Goal: Task Accomplishment & Management: Use online tool/utility

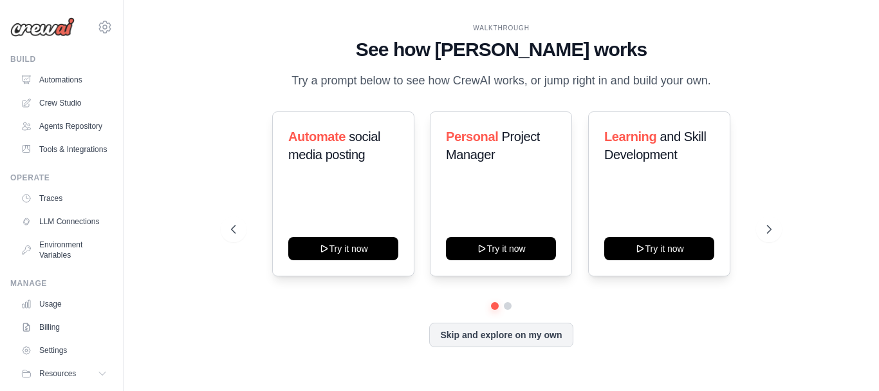
click at [70, 80] on link "Automations" at bounding box center [63, 80] width 97 height 21
click at [770, 131] on div "Automate social media posting Try it now Personal Project Manager Try it now Le…" at bounding box center [501, 193] width 541 height 165
click at [62, 103] on link "Crew Studio" at bounding box center [65, 103] width 97 height 21
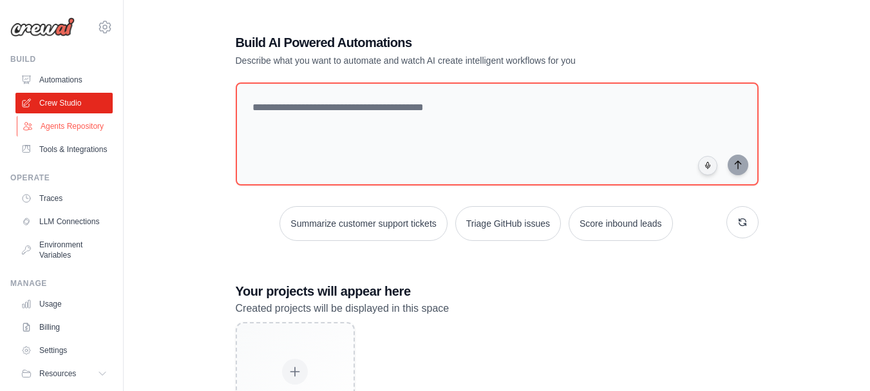
click at [66, 129] on link "Agents Repository" at bounding box center [65, 126] width 97 height 21
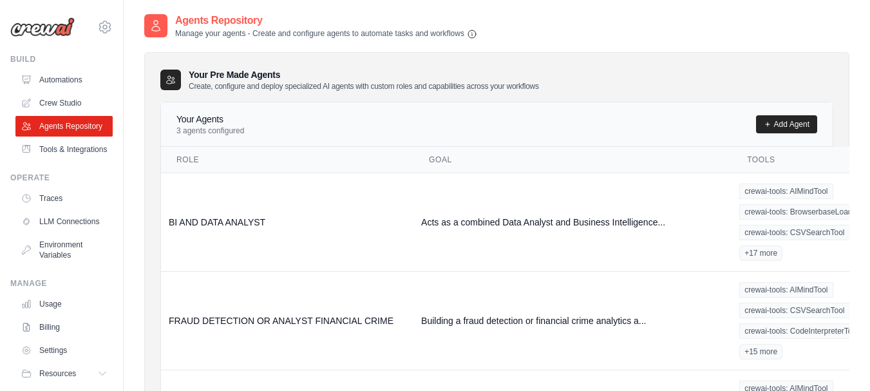
click at [201, 131] on p "3 agents configured" at bounding box center [210, 131] width 68 height 10
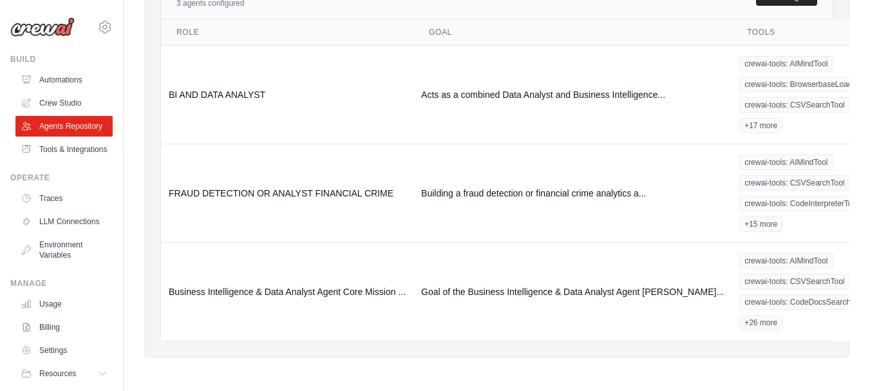
scroll to position [22, 0]
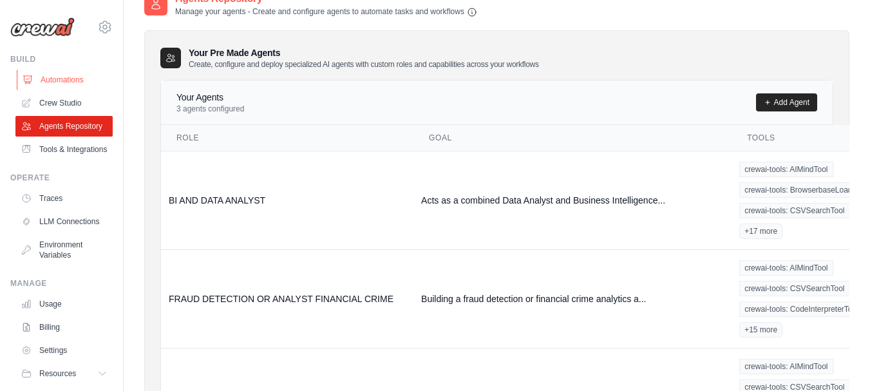
click at [69, 79] on link "Automations" at bounding box center [65, 80] width 97 height 21
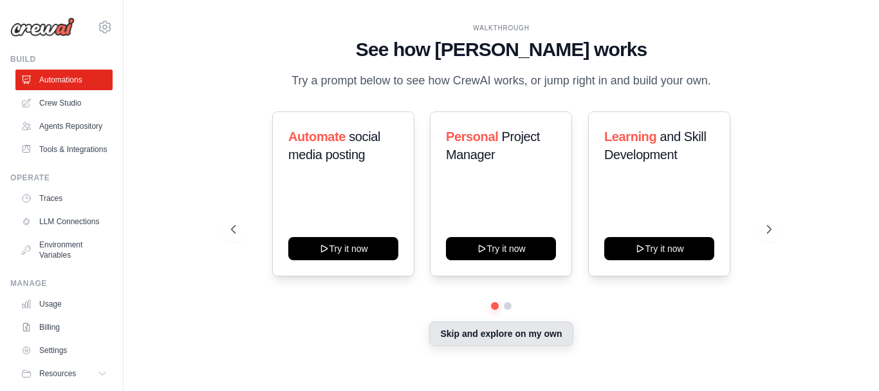
click at [490, 339] on button "Skip and explore on my own" at bounding box center [501, 333] width 144 height 24
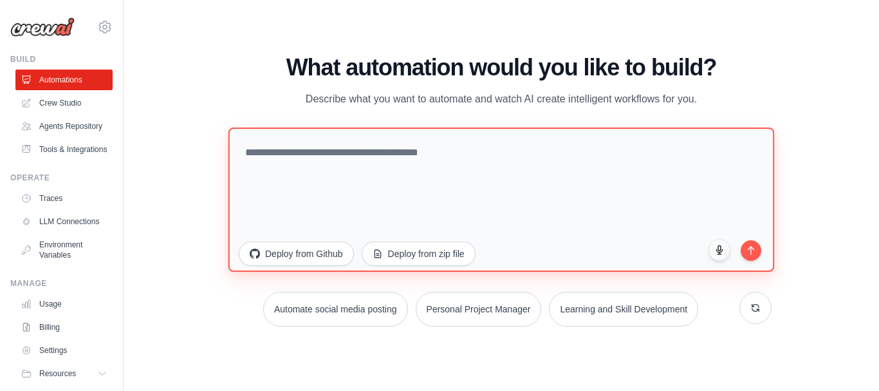
click at [249, 152] on textarea at bounding box center [502, 199] width 546 height 144
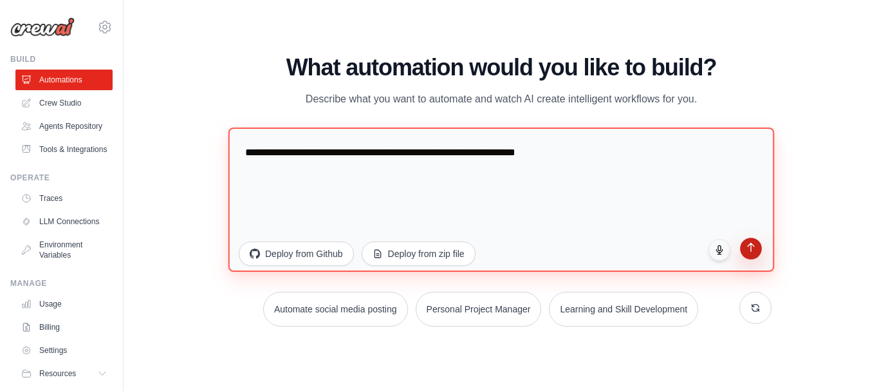
type textarea "**********"
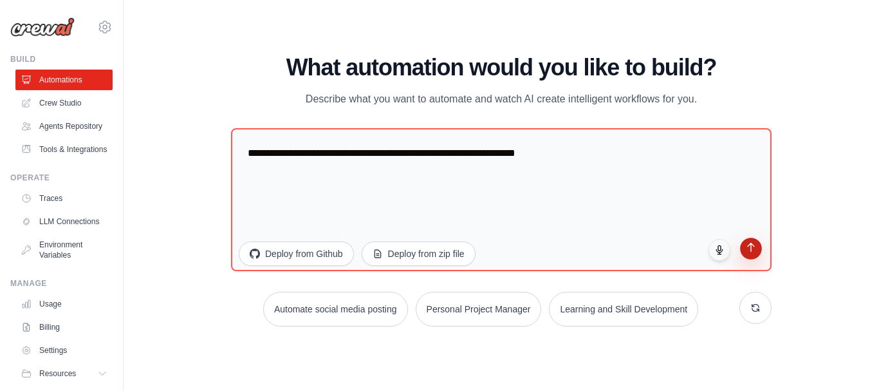
click at [751, 254] on button "submit" at bounding box center [751, 249] width 22 height 22
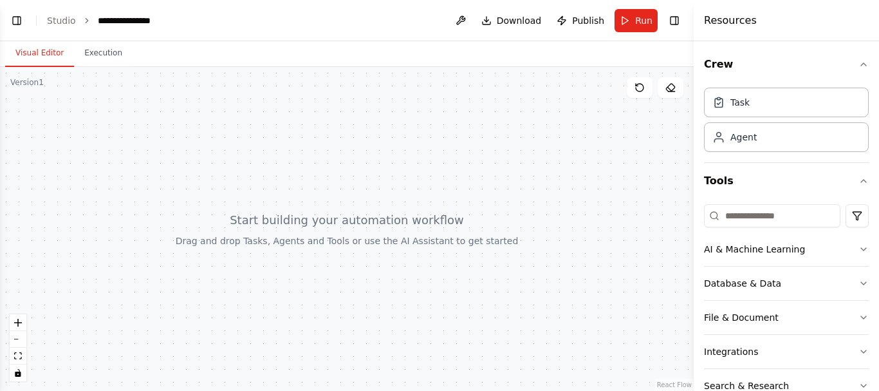
scroll to position [71, 0]
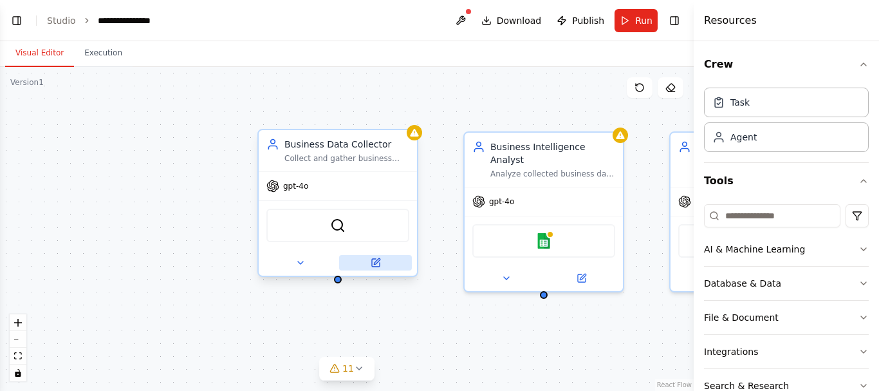
click at [379, 264] on icon at bounding box center [376, 263] width 8 height 8
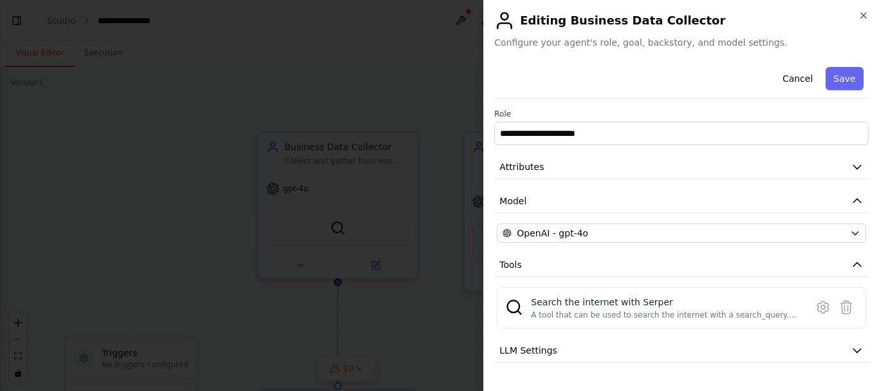
scroll to position [61, 0]
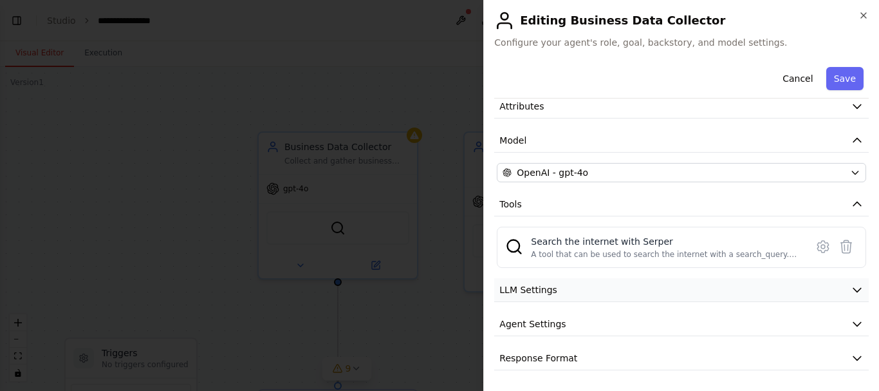
click at [854, 288] on icon "button" at bounding box center [858, 290] width 8 height 4
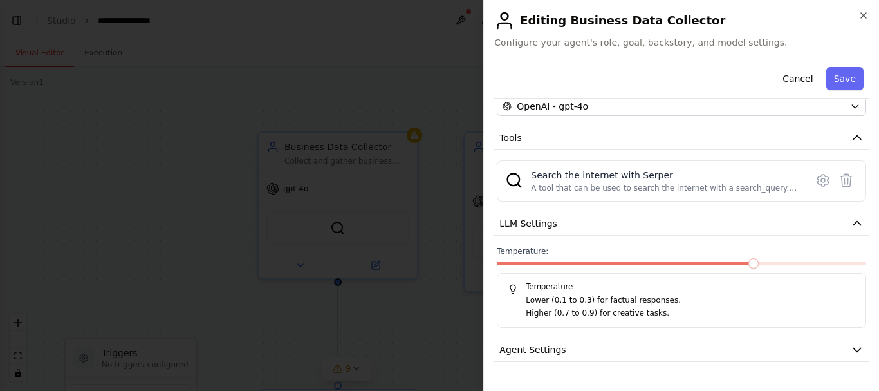
scroll to position [153, 0]
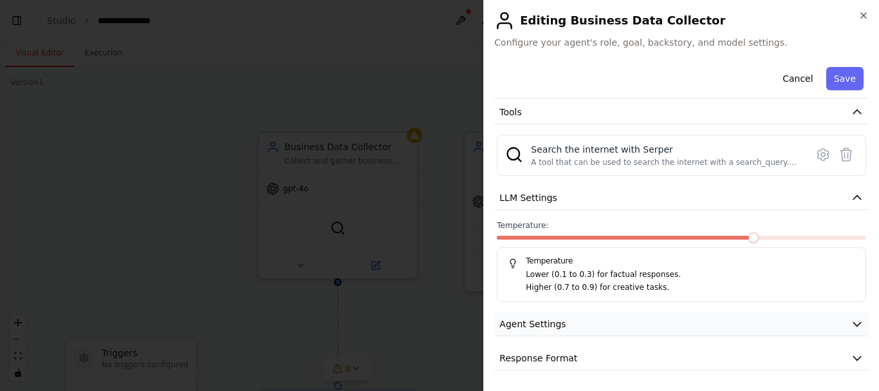
click at [851, 323] on icon "button" at bounding box center [857, 323] width 13 height 13
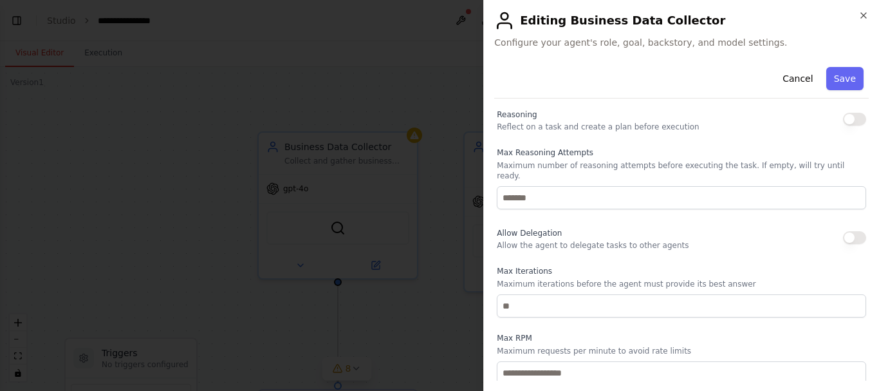
scroll to position [394, 0]
click at [852, 230] on button "button" at bounding box center [854, 236] width 23 height 13
click at [852, 119] on button "button" at bounding box center [854, 117] width 23 height 13
drag, startPoint x: 852, startPoint y: 119, endPoint x: 823, endPoint y: 122, distance: 29.7
click at [823, 122] on div "Reasoning Reflect on a task and create a plan before execution" at bounding box center [681, 118] width 369 height 26
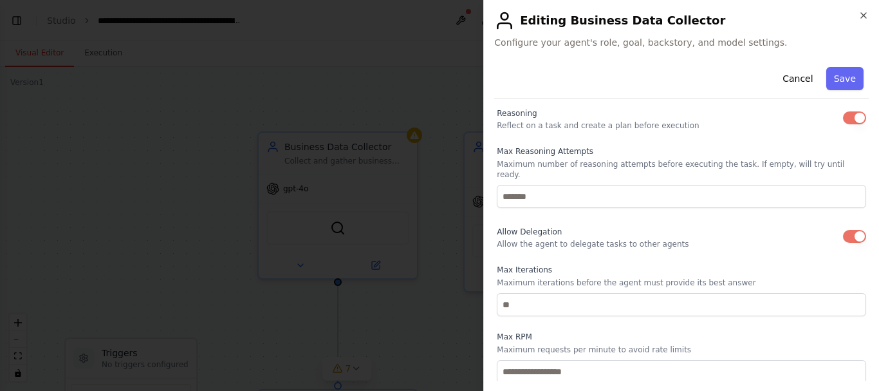
click at [843, 120] on button "button" at bounding box center [854, 117] width 23 height 13
click at [843, 230] on button "button" at bounding box center [854, 236] width 23 height 13
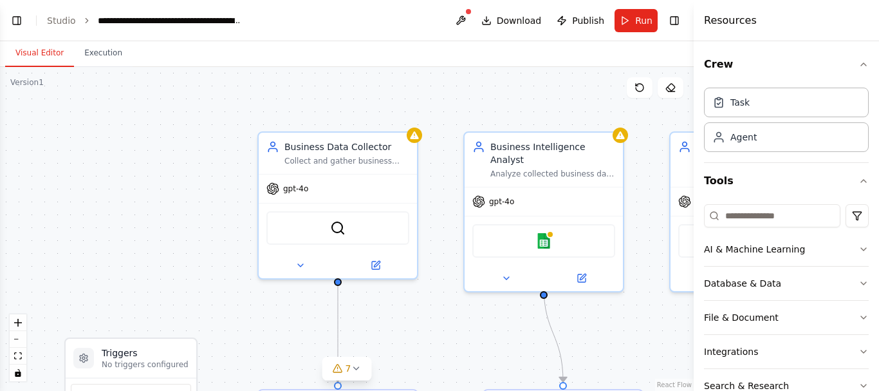
drag, startPoint x: 864, startPoint y: 278, endPoint x: 879, endPoint y: 372, distance: 95.1
click at [879, 372] on div "Crew Task Agent Tools AI & Machine Learning Database & Data File & Document Int…" at bounding box center [786, 216] width 185 height 350
click at [626, 326] on div ".deletable-edge-delete-btn { width: 20px; height: 20px; border: 0px solid #ffff…" at bounding box center [347, 229] width 694 height 324
click at [615, 308] on div ".deletable-edge-delete-btn { width: 20px; height: 20px; border: 0px solid #ffff…" at bounding box center [347, 229] width 694 height 324
click at [462, 78] on div ".deletable-edge-delete-btn { width: 20px; height: 20px; border: 0px solid #ffff…" at bounding box center [347, 229] width 694 height 324
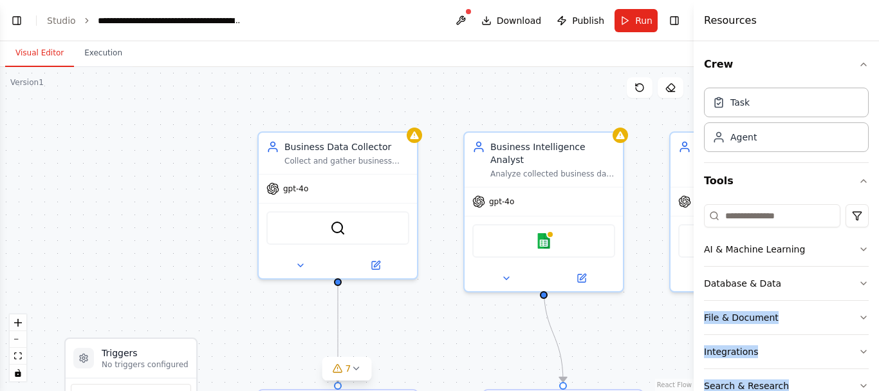
scroll to position [137, 0]
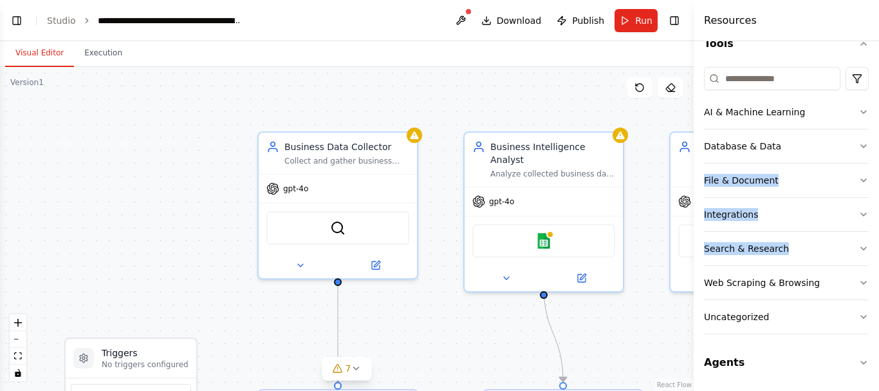
click at [420, 359] on div ".deletable-edge-delete-btn { width: 20px; height: 20px; border: 0px solid #ffff…" at bounding box center [347, 229] width 694 height 324
click at [550, 95] on div ".deletable-edge-delete-btn { width: 20px; height: 20px; border: 0px solid #ffff…" at bounding box center [347, 229] width 694 height 324
click at [859, 178] on icon "button" at bounding box center [864, 180] width 10 height 10
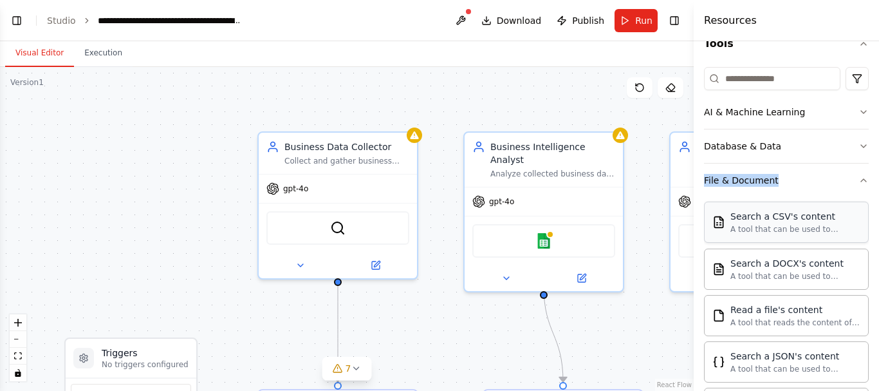
click at [777, 220] on div "Search a CSV's content" at bounding box center [796, 216] width 130 height 13
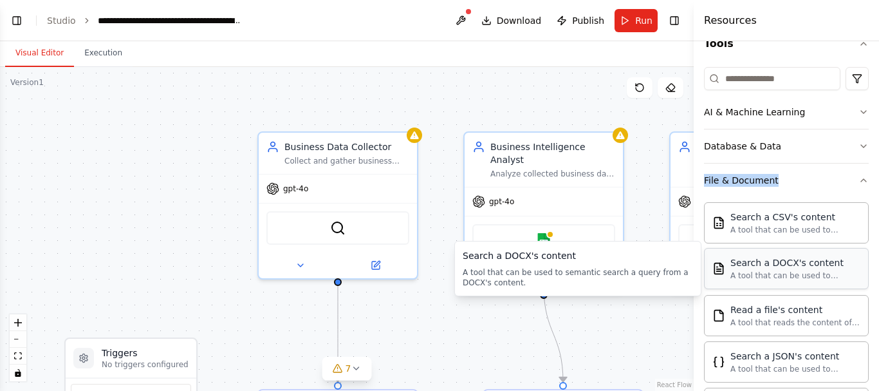
click at [776, 281] on div "Search a DOCX's content A tool that can be used to semantic search a query from…" at bounding box center [786, 268] width 165 height 41
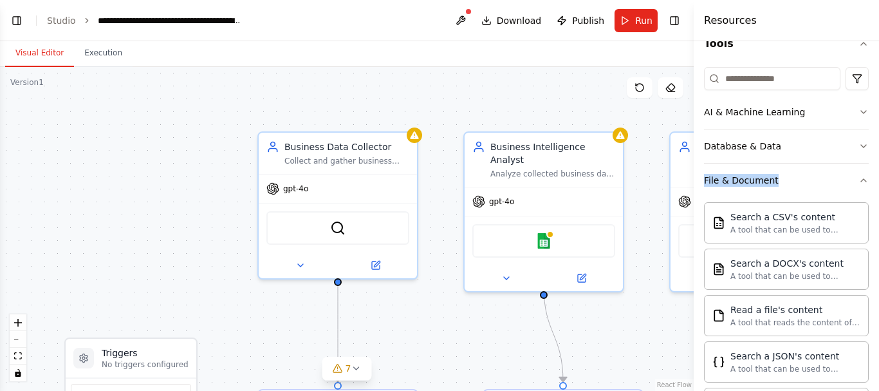
scroll to position [518, 0]
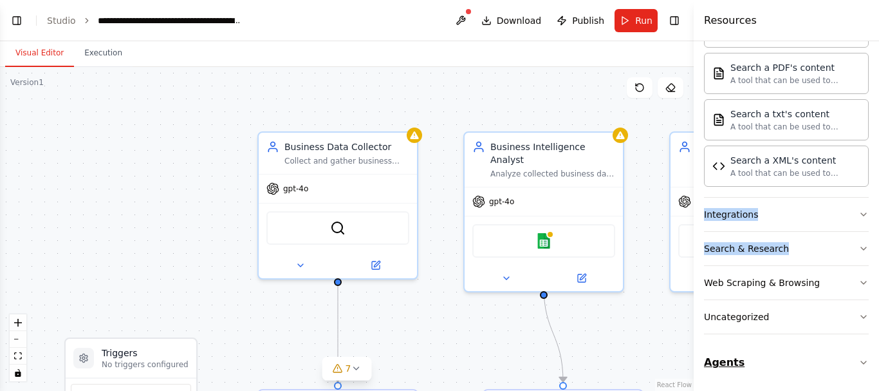
click at [859, 360] on icon "button" at bounding box center [864, 362] width 10 height 10
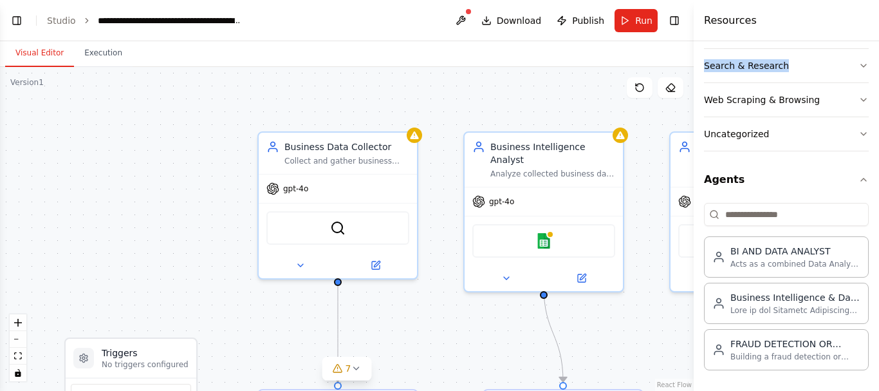
click at [664, 329] on div ".deletable-edge-delete-btn { width: 20px; height: 20px; border: 0px solid #ffff…" at bounding box center [347, 229] width 694 height 324
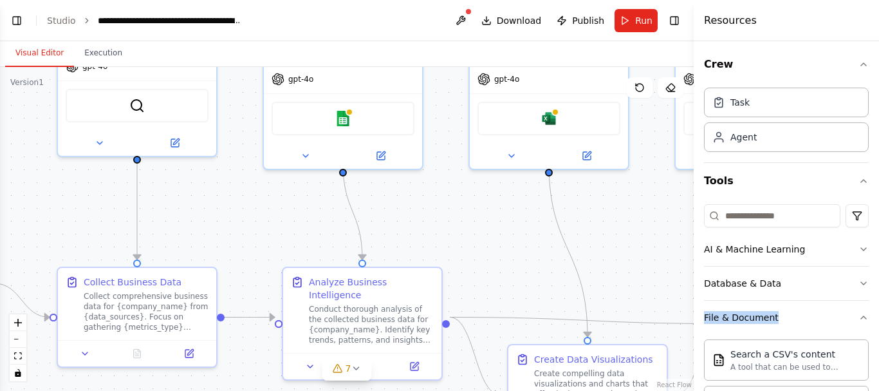
drag, startPoint x: 471, startPoint y: 357, endPoint x: 270, endPoint y: 234, distance: 234.6
click at [270, 234] on div ".deletable-edge-delete-btn { width: 20px; height: 20px; border: 0px solid #ffff…" at bounding box center [347, 229] width 694 height 324
click at [18, 339] on icon "zoom out" at bounding box center [18, 339] width 8 height 1
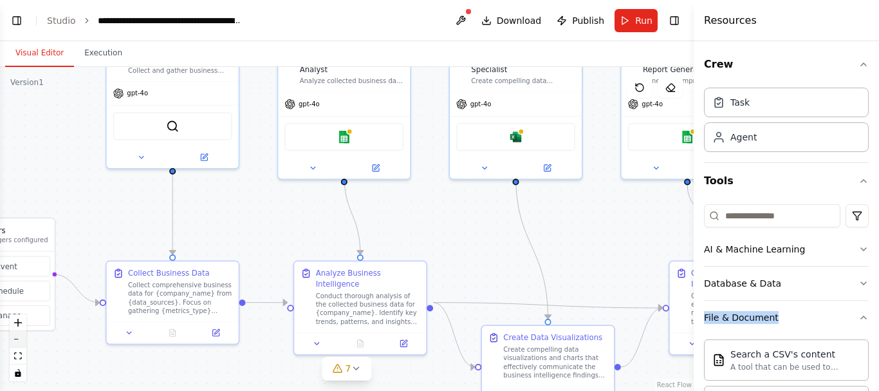
click at [18, 339] on icon "zoom out" at bounding box center [18, 339] width 8 height 1
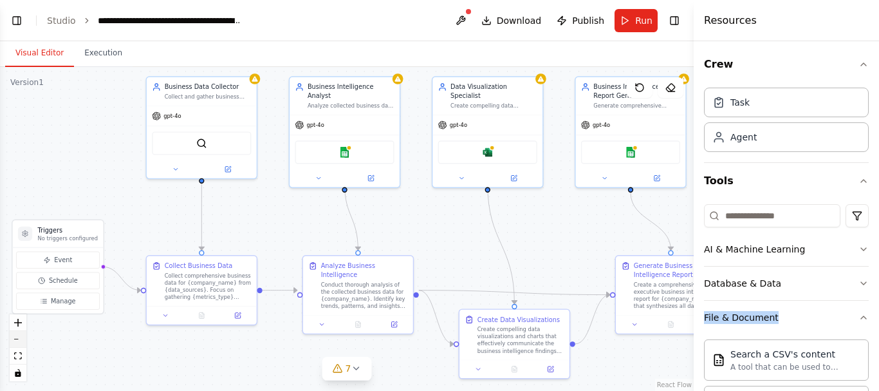
click at [18, 339] on icon "zoom out" at bounding box center [18, 339] width 8 height 1
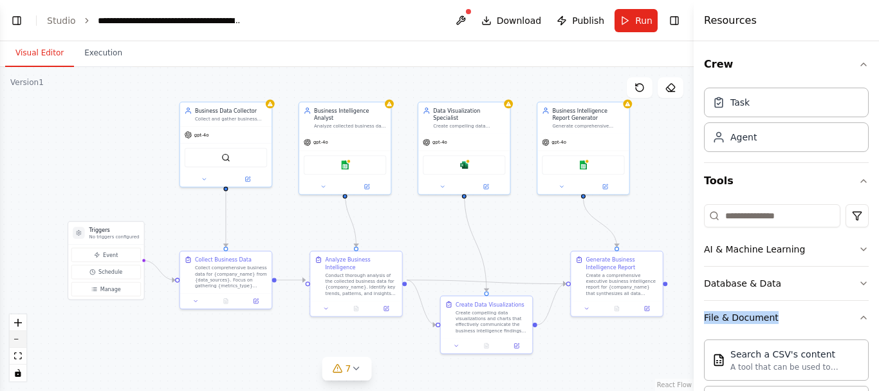
click at [18, 339] on icon "zoom out" at bounding box center [18, 339] width 8 height 1
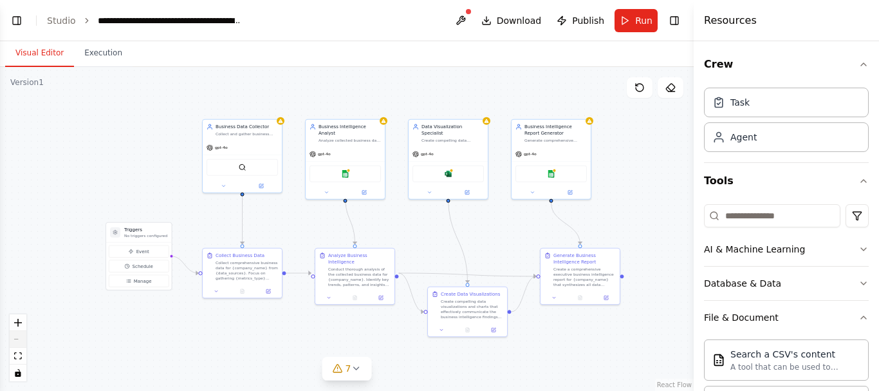
click at [18, 339] on div "React Flow controls" at bounding box center [18, 347] width 17 height 67
click at [317, 364] on div ".deletable-edge-delete-btn { width: 20px; height: 20px; border: 0px solid #ffff…" at bounding box center [347, 229] width 694 height 324
click at [557, 86] on div ".deletable-edge-delete-btn { width: 20px; height: 20px; border: 0px solid #ffff…" at bounding box center [347, 229] width 694 height 324
click at [658, 55] on div "Visual Editor Execution" at bounding box center [347, 54] width 694 height 26
click at [666, 183] on div ".deletable-edge-delete-btn { width: 20px; height: 20px; border: 0px solid #ffff…" at bounding box center [347, 229] width 694 height 324
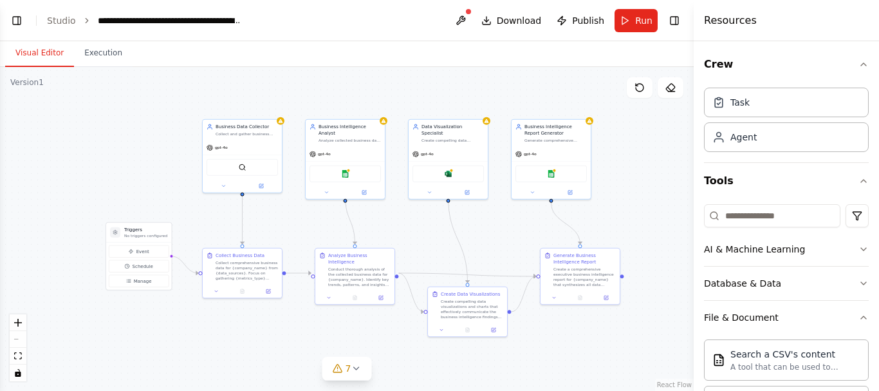
click at [449, 71] on div ".deletable-edge-delete-btn { width: 20px; height: 20px; border: 0px solid #ffff…" at bounding box center [347, 229] width 694 height 324
click at [434, 88] on div ".deletable-edge-delete-btn { width: 20px; height: 20px; border: 0px solid #ffff…" at bounding box center [347, 229] width 694 height 324
drag, startPoint x: 552, startPoint y: 213, endPoint x: 414, endPoint y: 180, distance: 141.6
click at [413, 176] on div ".deletable-edge-delete-btn { width: 20px; height: 20px; border: 0px solid #ffff…" at bounding box center [246, 168] width 347 height 162
click at [719, 23] on h4 "Resources" at bounding box center [730, 20] width 53 height 15
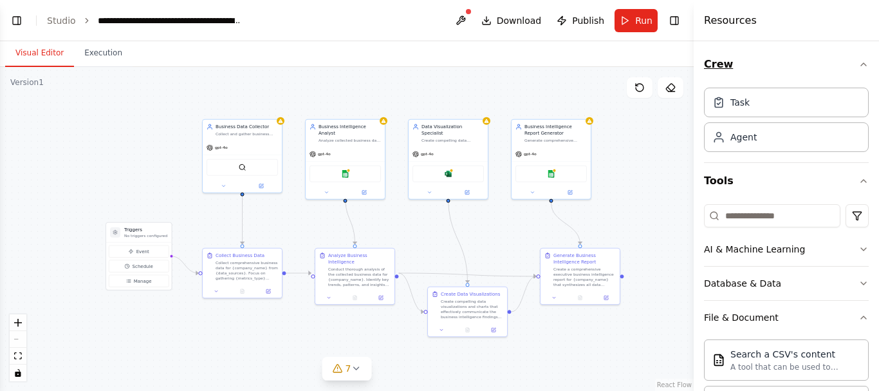
click at [716, 63] on button "Crew" at bounding box center [786, 64] width 165 height 36
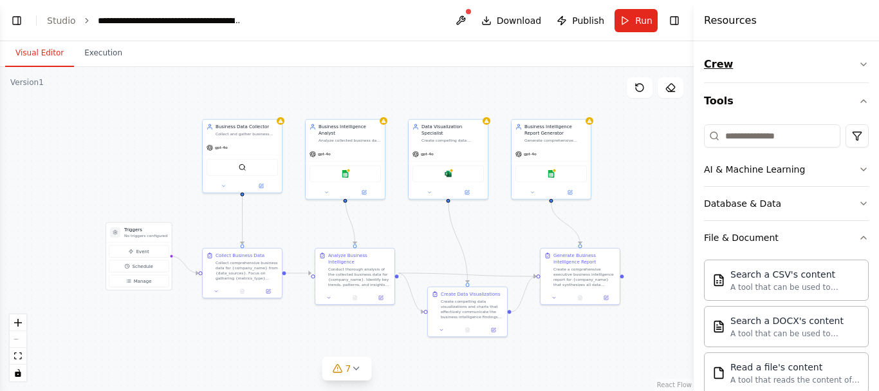
click at [716, 63] on button "Crew" at bounding box center [786, 64] width 165 height 36
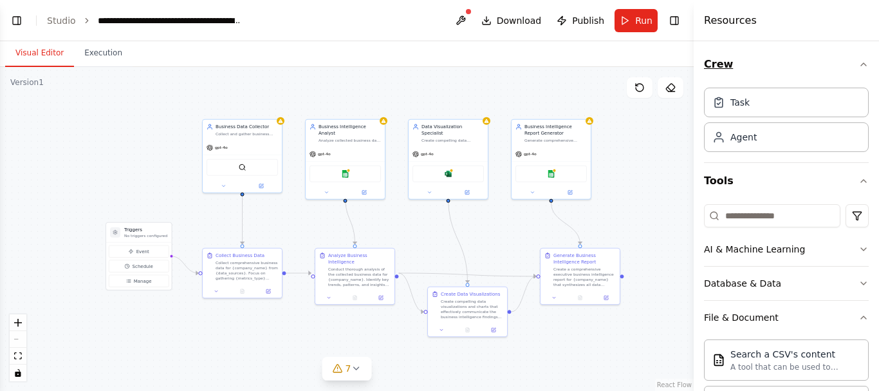
click at [716, 63] on button "Crew" at bounding box center [786, 64] width 165 height 36
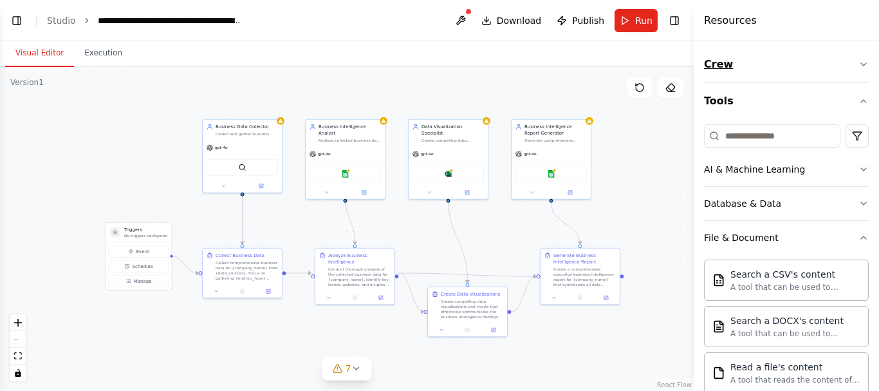
click at [716, 63] on button "Crew" at bounding box center [786, 64] width 165 height 36
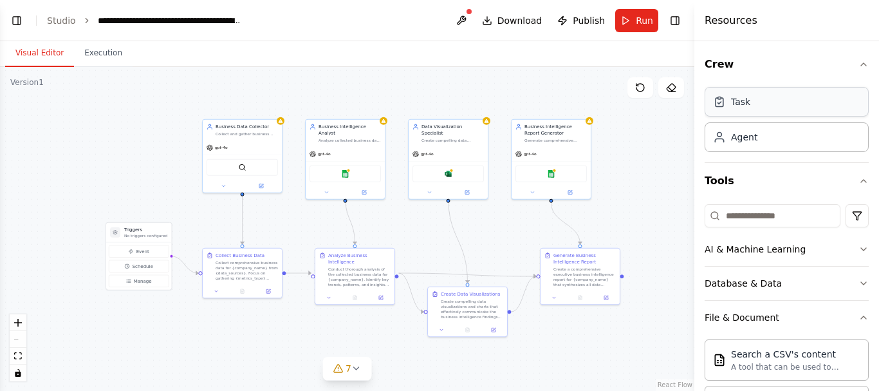
drag, startPoint x: 694, startPoint y: 95, endPoint x: 809, endPoint y: 93, distance: 115.2
click at [809, 93] on div "Resources Crew Task Agent Tools AI & Machine Learning Database & Data File & Do…" at bounding box center [787, 195] width 185 height 391
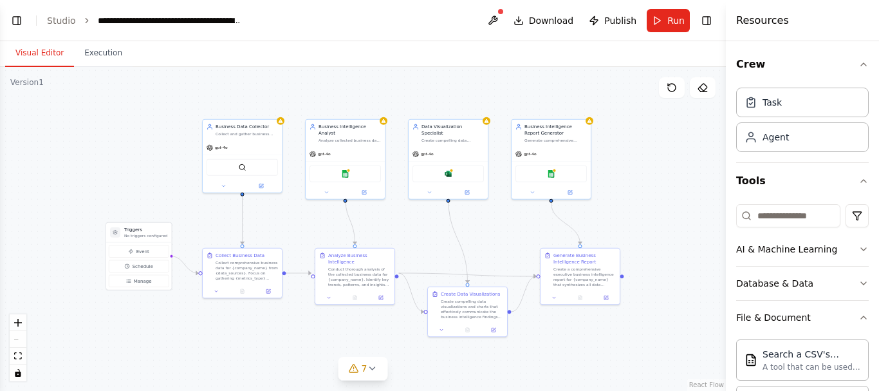
drag, startPoint x: 695, startPoint y: 94, endPoint x: 725, endPoint y: 77, distance: 34.6
click at [726, 77] on div at bounding box center [728, 195] width 5 height 391
click at [703, 20] on button "Toggle Right Sidebar" at bounding box center [705, 21] width 18 height 18
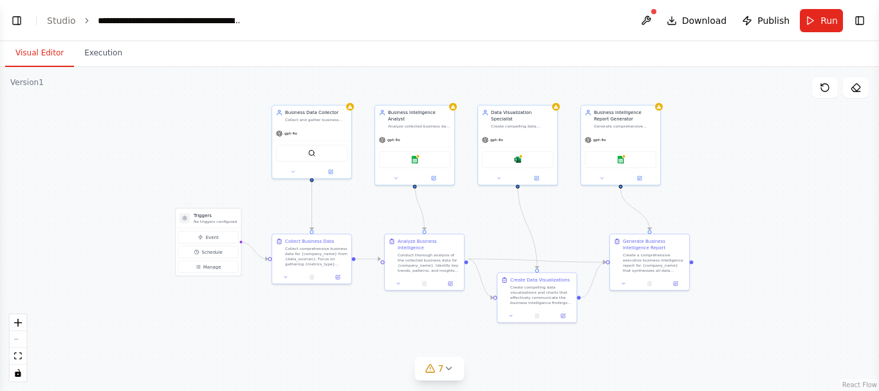
drag, startPoint x: 359, startPoint y: 214, endPoint x: 427, endPoint y: 200, distance: 70.3
click at [427, 200] on div ".deletable-edge-delete-btn { width: 20px; height: 20px; border: 0px solid #ffff…" at bounding box center [439, 229] width 879 height 324
click at [20, 339] on div "React Flow controls" at bounding box center [18, 347] width 17 height 67
click at [18, 319] on icon "zoom in" at bounding box center [18, 323] width 8 height 8
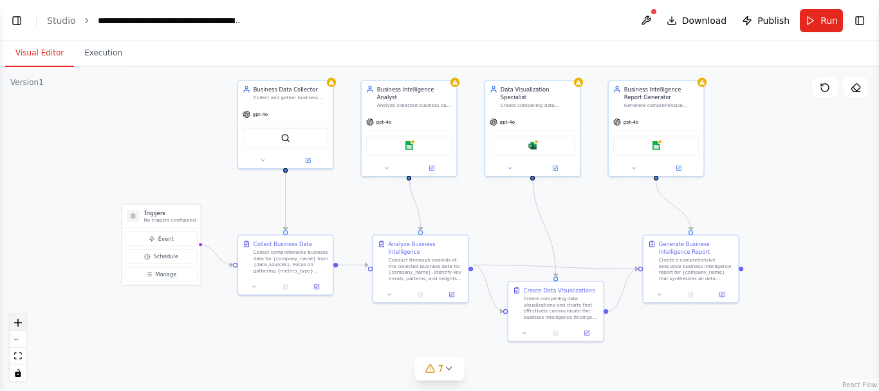
click at [18, 319] on icon "zoom in" at bounding box center [18, 323] width 8 height 8
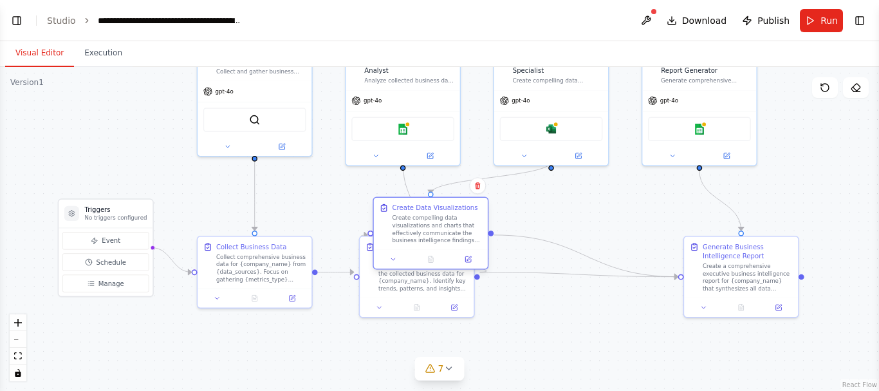
drag, startPoint x: 592, startPoint y: 327, endPoint x: 443, endPoint y: 224, distance: 180.9
click at [443, 224] on div "Create compelling data visualizations and charts that effectively communicate t…" at bounding box center [438, 229] width 90 height 30
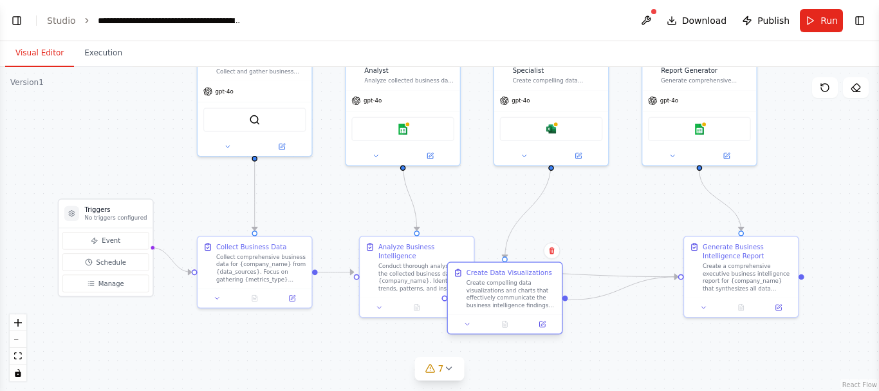
drag, startPoint x: 453, startPoint y: 227, endPoint x: 530, endPoint y: 301, distance: 107.0
click at [530, 301] on div "Create compelling data visualizations and charts that effectively communicate t…" at bounding box center [512, 294] width 90 height 30
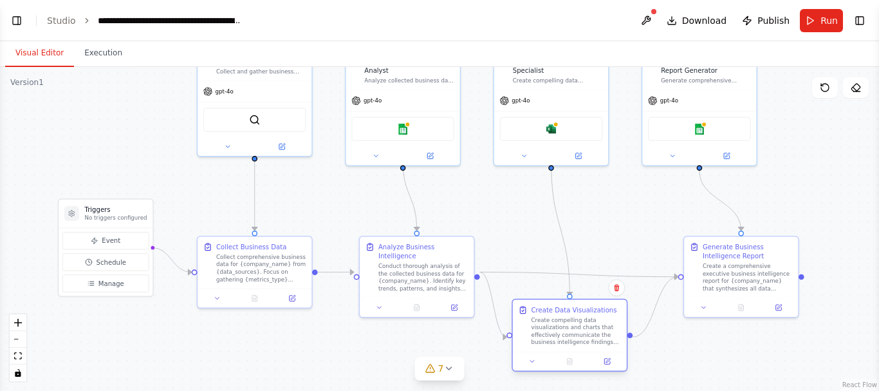
drag, startPoint x: 509, startPoint y: 294, endPoint x: 574, endPoint y: 334, distance: 77.2
click at [574, 334] on div "Create compelling data visualizations and charts that effectively communicate t…" at bounding box center [577, 331] width 90 height 30
click at [292, 295] on icon at bounding box center [292, 297] width 6 height 6
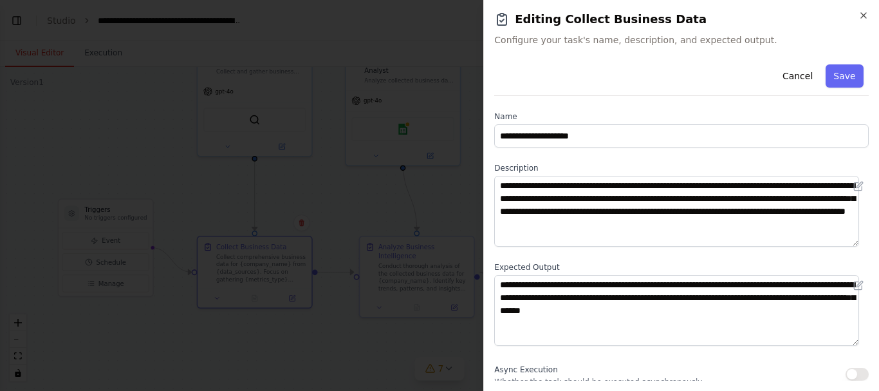
scroll to position [191, 0]
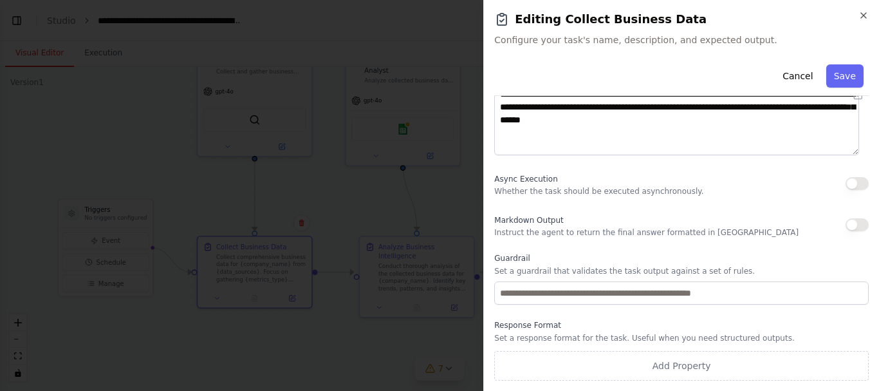
click at [854, 225] on button "button" at bounding box center [857, 224] width 23 height 13
click at [846, 226] on button "button" at bounding box center [857, 224] width 23 height 13
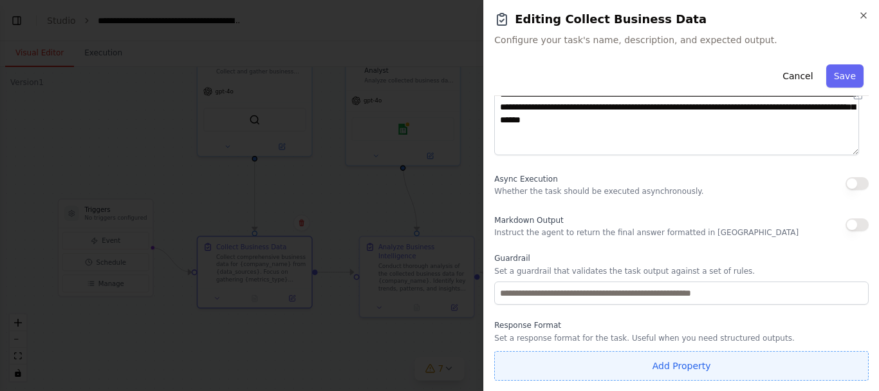
click at [660, 364] on button "Add Property" at bounding box center [681, 366] width 375 height 30
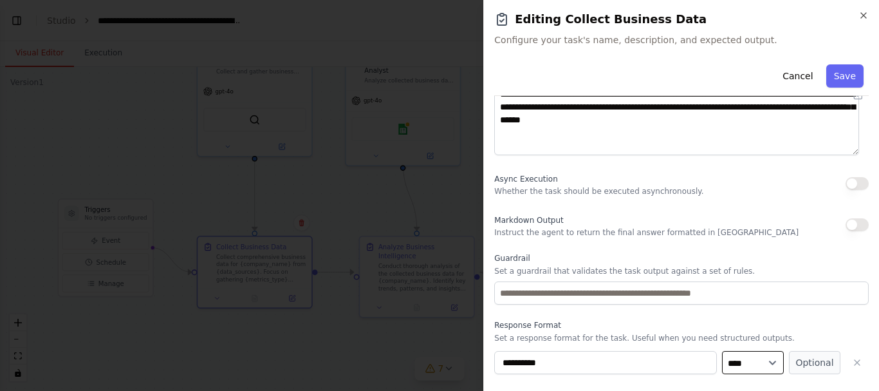
click at [763, 361] on select "**** ******* ******* **** ******" at bounding box center [753, 362] width 62 height 23
click at [792, 258] on label "Guardrail" at bounding box center [681, 258] width 375 height 10
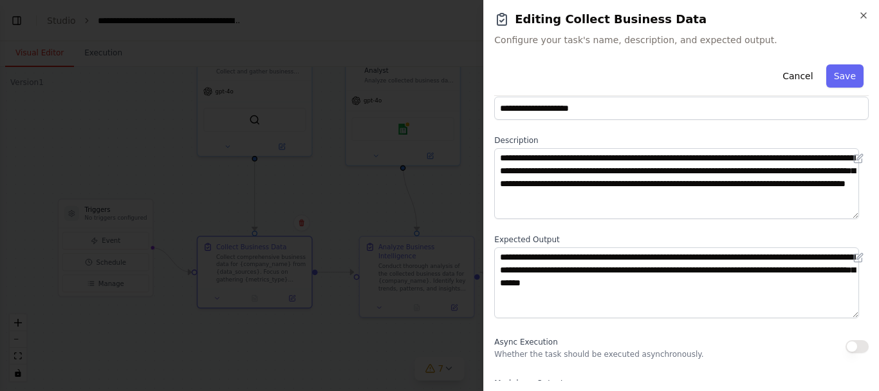
scroll to position [0, 0]
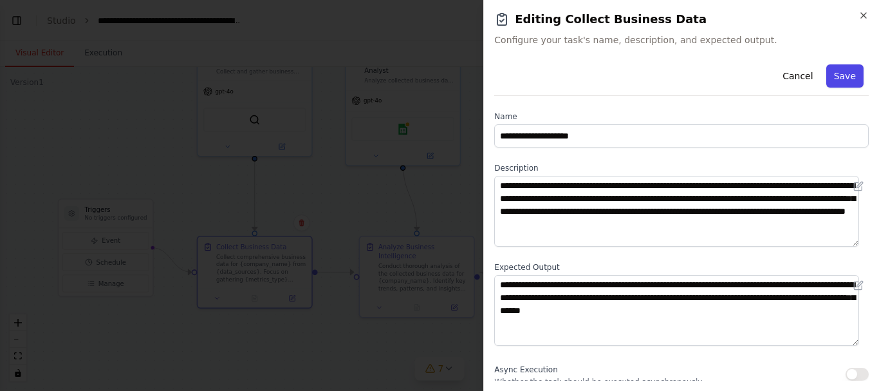
click at [836, 79] on button "Save" at bounding box center [844, 75] width 37 height 23
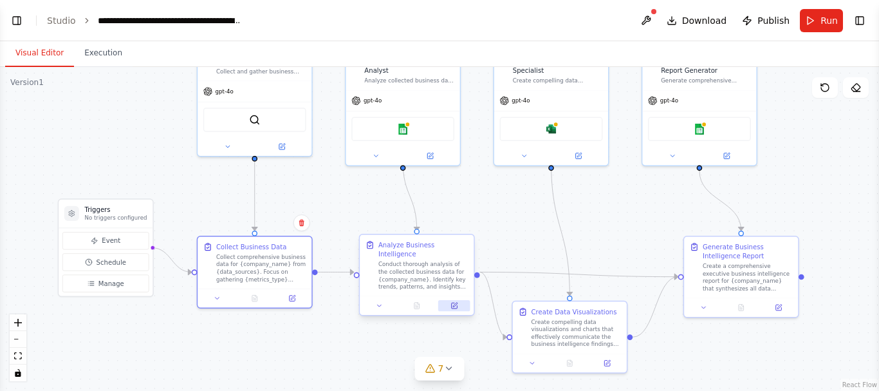
click at [455, 303] on icon at bounding box center [455, 305] width 5 height 5
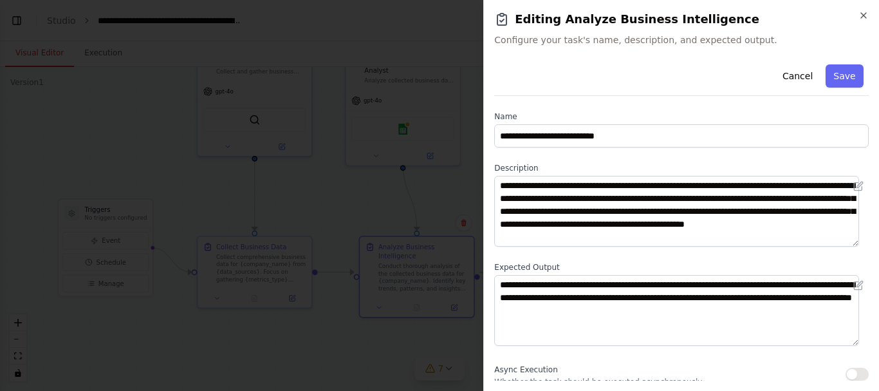
scroll to position [191, 0]
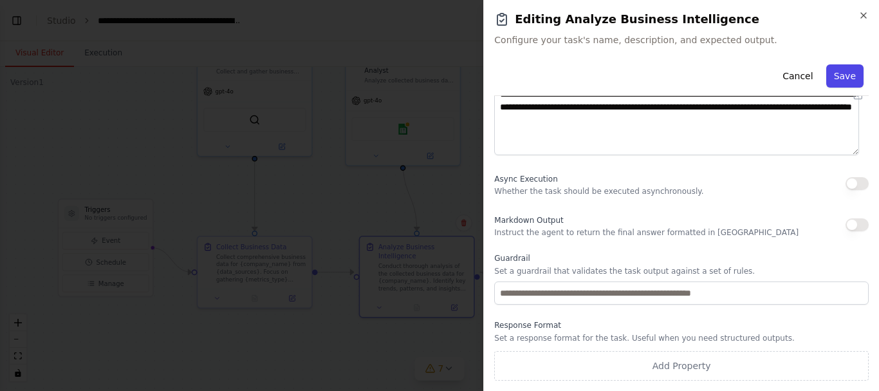
click at [832, 78] on button "Save" at bounding box center [844, 75] width 37 height 23
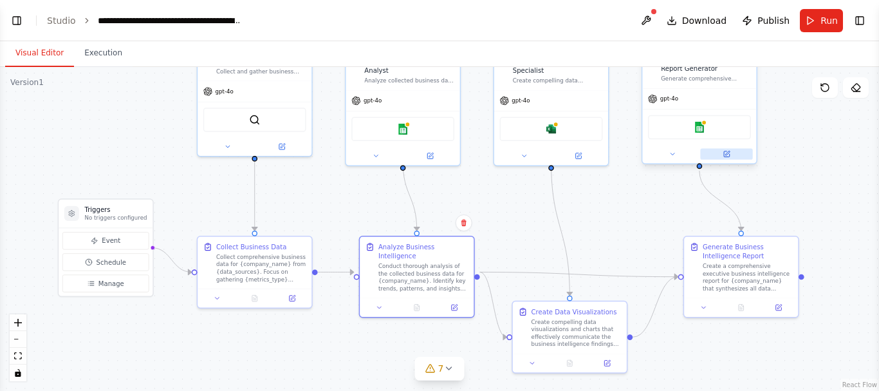
click at [730, 158] on button at bounding box center [726, 154] width 52 height 11
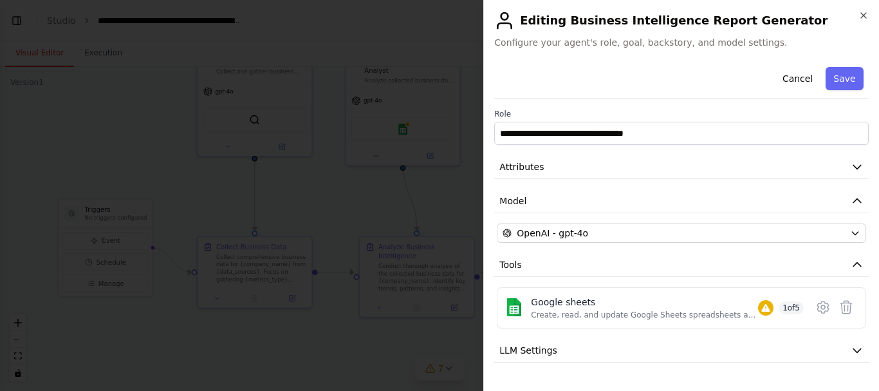
scroll to position [61, 0]
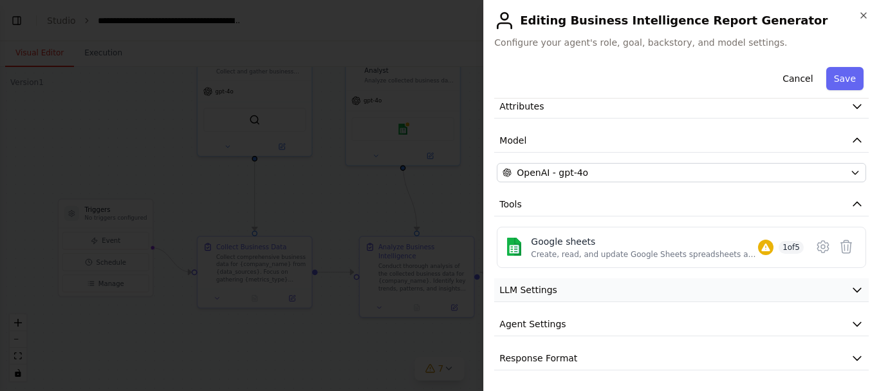
click at [845, 282] on button "LLM Settings" at bounding box center [681, 290] width 375 height 24
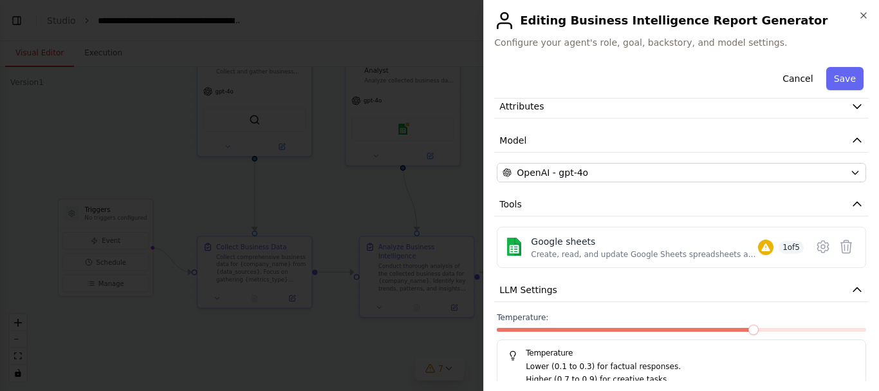
scroll to position [153, 0]
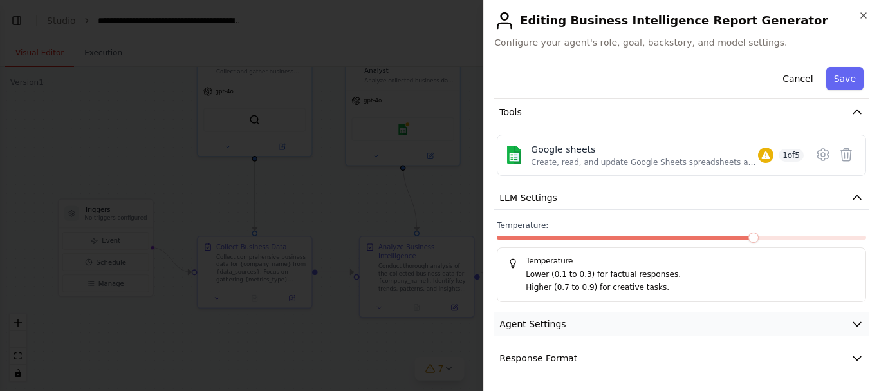
click at [851, 324] on icon "button" at bounding box center [857, 323] width 13 height 13
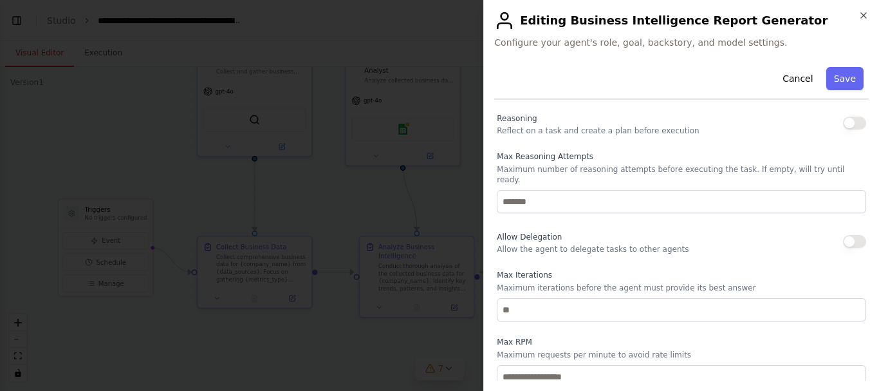
scroll to position [391, 0]
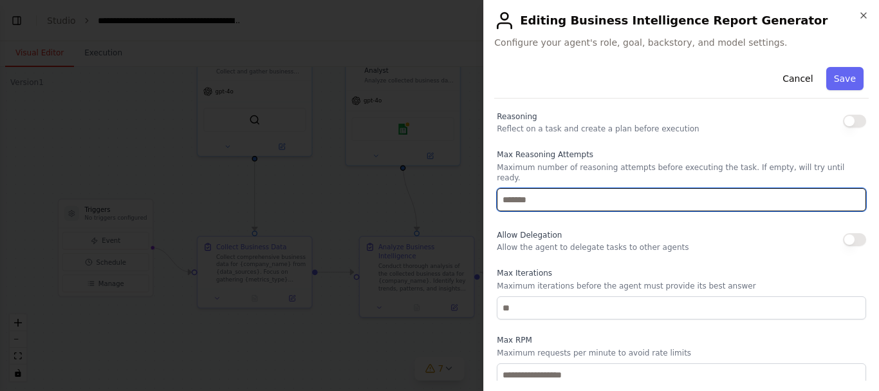
click at [606, 188] on input "number" at bounding box center [681, 199] width 369 height 23
click at [846, 191] on input "*" at bounding box center [681, 199] width 369 height 23
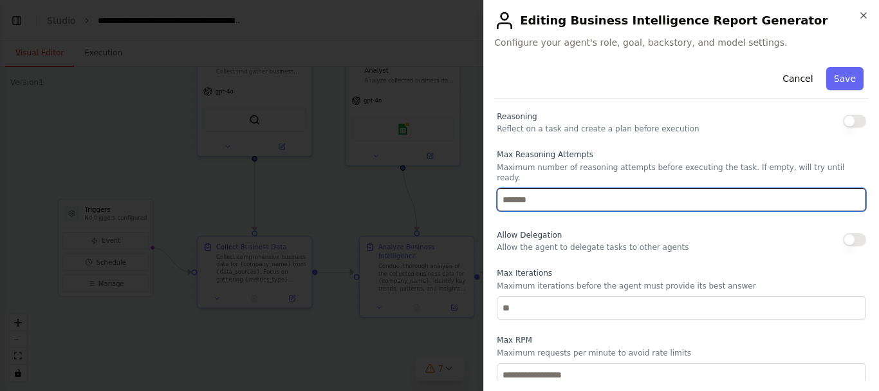
click at [846, 191] on input "*" at bounding box center [681, 199] width 369 height 23
click at [846, 188] on input "*" at bounding box center [681, 199] width 369 height 23
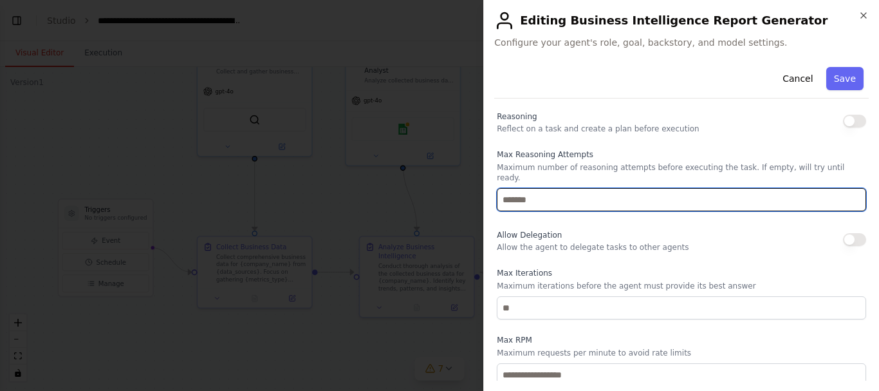
click at [846, 188] on input "*" at bounding box center [681, 199] width 369 height 23
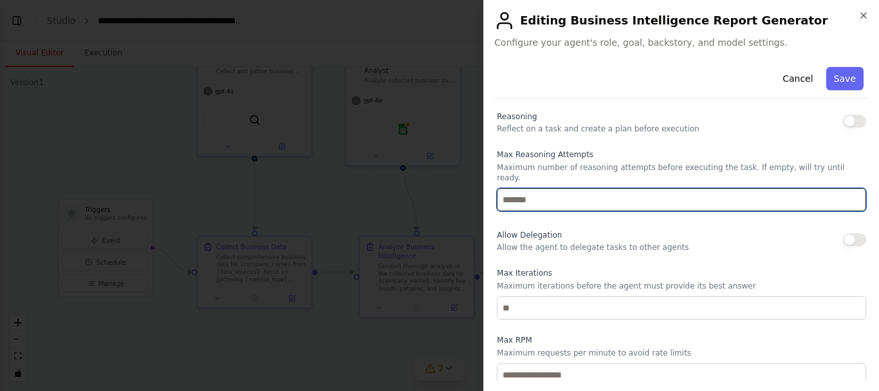
click at [846, 188] on input "**" at bounding box center [681, 199] width 369 height 23
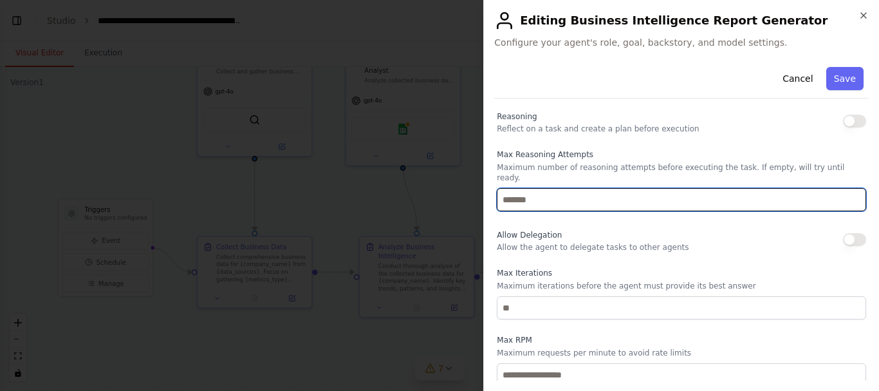
click at [846, 188] on input "**" at bounding box center [681, 199] width 369 height 23
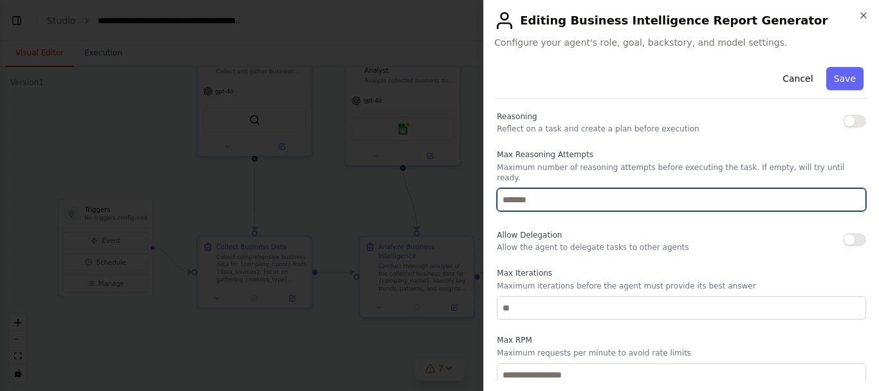
type input "**"
click at [846, 188] on input "**" at bounding box center [681, 199] width 369 height 23
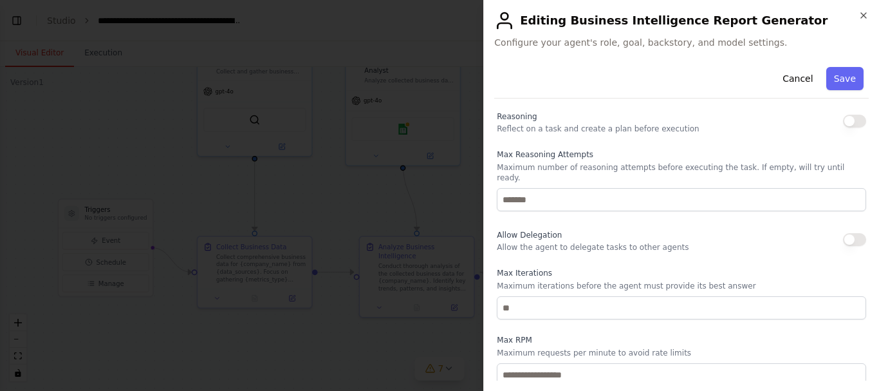
click at [852, 233] on button "button" at bounding box center [854, 239] width 23 height 13
click at [843, 233] on button "button" at bounding box center [854, 239] width 23 height 13
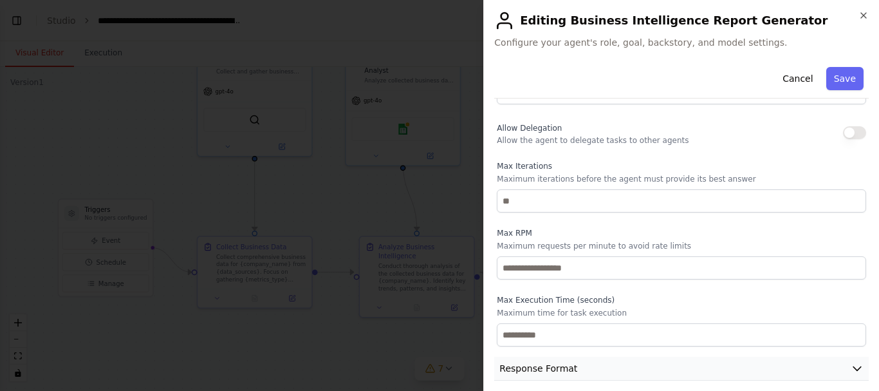
click at [851, 362] on icon "button" at bounding box center [857, 368] width 13 height 13
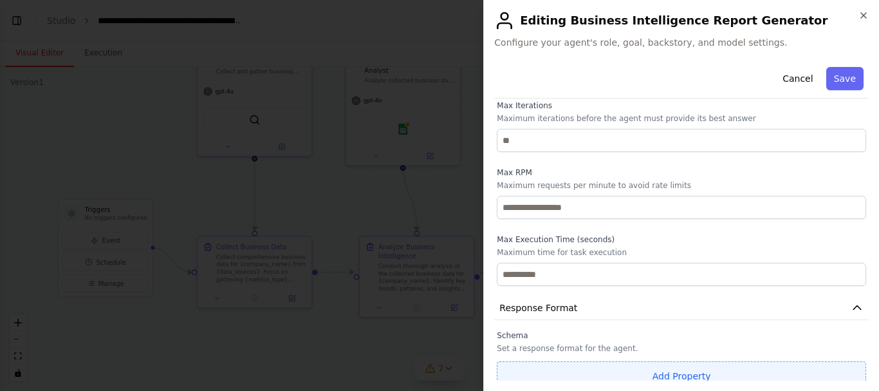
click at [710, 368] on button "Add Property" at bounding box center [681, 376] width 369 height 30
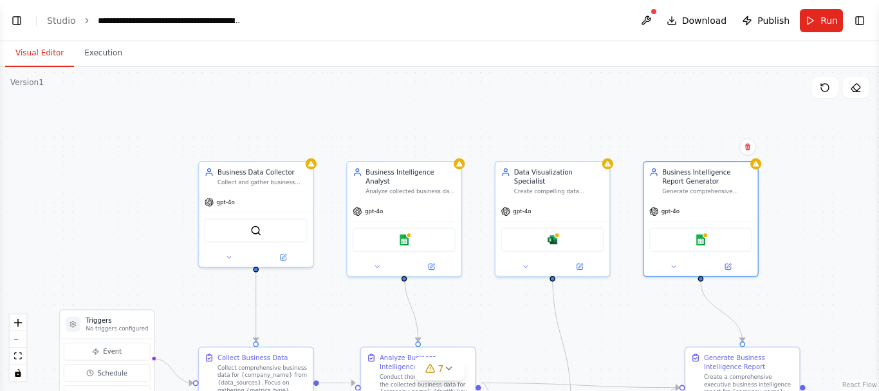
drag, startPoint x: 785, startPoint y: 172, endPoint x: 787, endPoint y: 283, distance: 110.7
click at [787, 283] on div ".deletable-edge-delete-btn { width: 20px; height: 20px; border: 0px solid #ffff…" at bounding box center [439, 229] width 879 height 324
click at [313, 167] on div "Business Data Collector Collect and gather business data from {data_sources} fo…" at bounding box center [256, 175] width 114 height 30
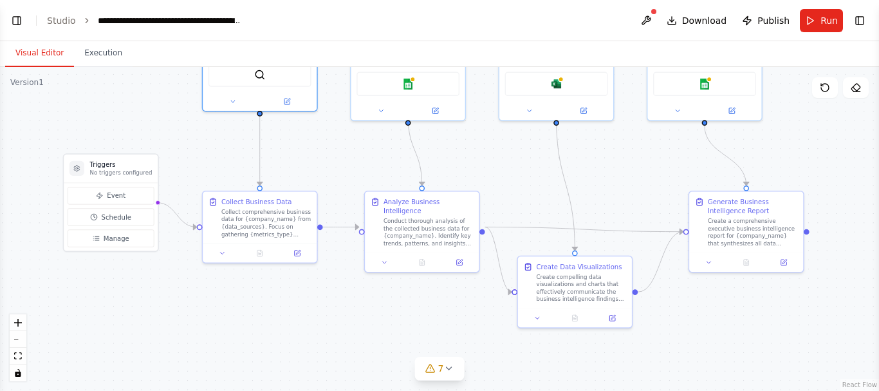
drag, startPoint x: 514, startPoint y: 144, endPoint x: 518, endPoint y: -12, distance: 155.8
click at [518, 0] on html "i want a business intelligence combined with data analysis automation ▶ Thought…" at bounding box center [439, 195] width 879 height 391
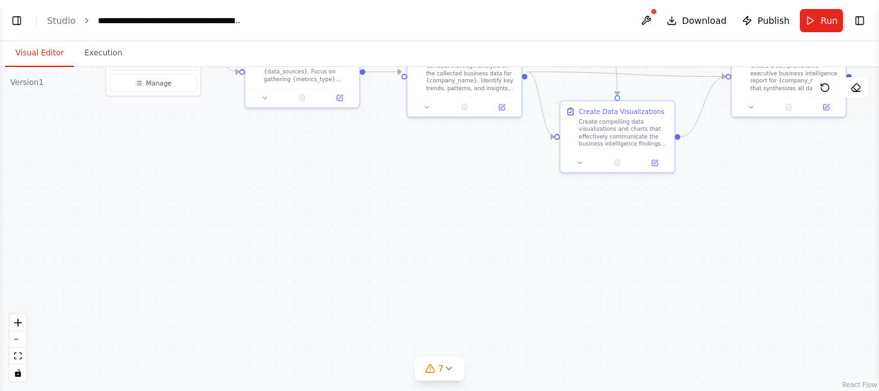
drag, startPoint x: 432, startPoint y: 300, endPoint x: 477, endPoint y: 142, distance: 164.0
click at [477, 142] on div ".deletable-edge-delete-btn { width: 20px; height: 20px; border: 0px solid #ffff…" at bounding box center [439, 229] width 879 height 324
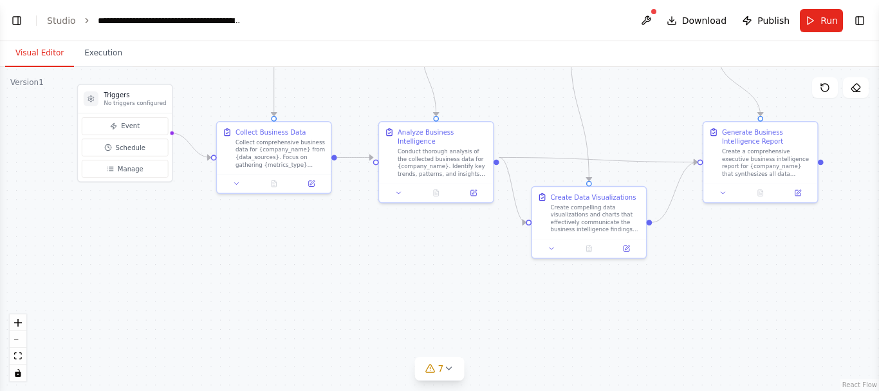
drag, startPoint x: 487, startPoint y: 242, endPoint x: 456, endPoint y: 330, distance: 93.4
click at [456, 330] on div ".deletable-edge-delete-btn { width: 20px; height: 20px; border: 0px solid #ffff…" at bounding box center [439, 229] width 879 height 324
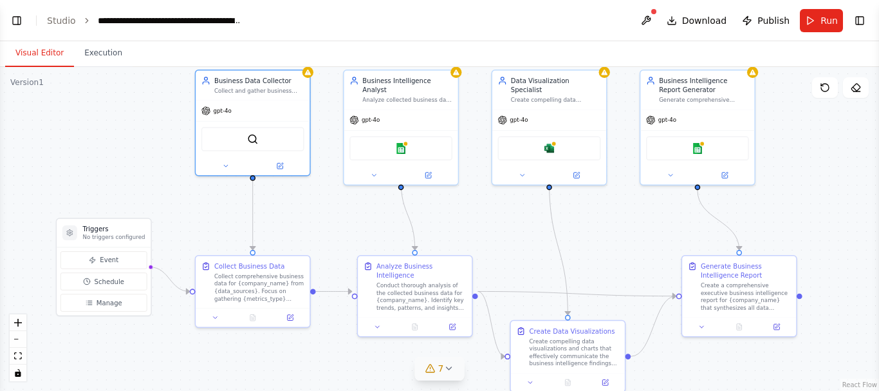
drag, startPoint x: 478, startPoint y: 237, endPoint x: 456, endPoint y: 371, distance: 135.7
click at [456, 371] on div "Version 1 Show Tools Hide Agents .deletable-edge-delete-btn { width: 20px; heig…" at bounding box center [439, 229] width 879 height 324
click at [431, 170] on icon at bounding box center [428, 172] width 5 height 5
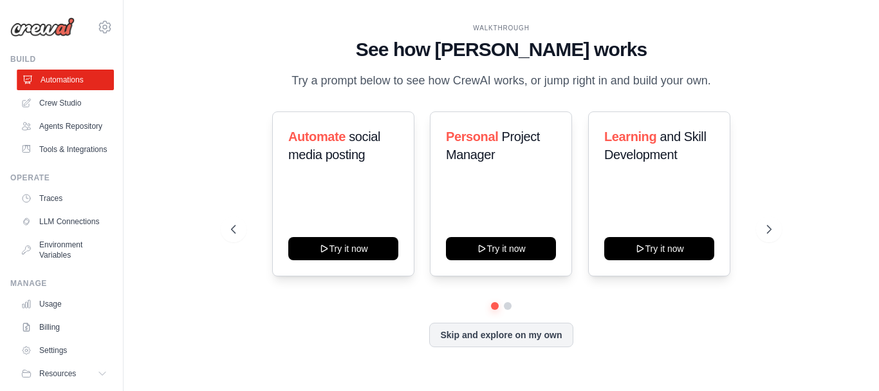
click at [66, 82] on link "Automations" at bounding box center [65, 80] width 97 height 21
click at [496, 330] on button "Skip and explore on my own" at bounding box center [501, 333] width 144 height 24
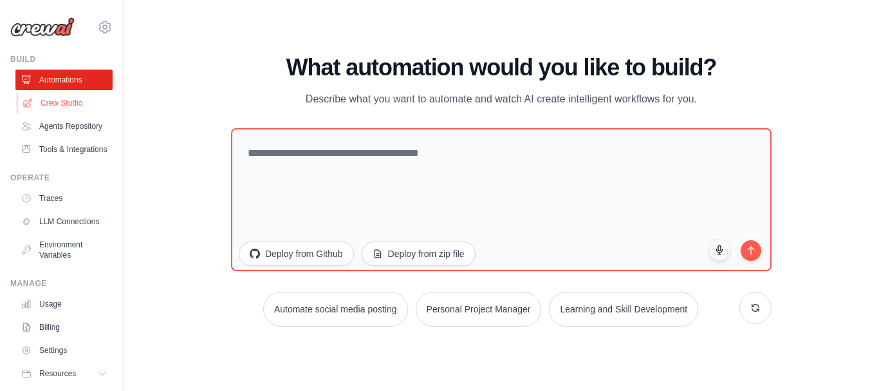
click at [60, 102] on link "Crew Studio" at bounding box center [65, 103] width 97 height 21
